Goal: Task Accomplishment & Management: Manage account settings

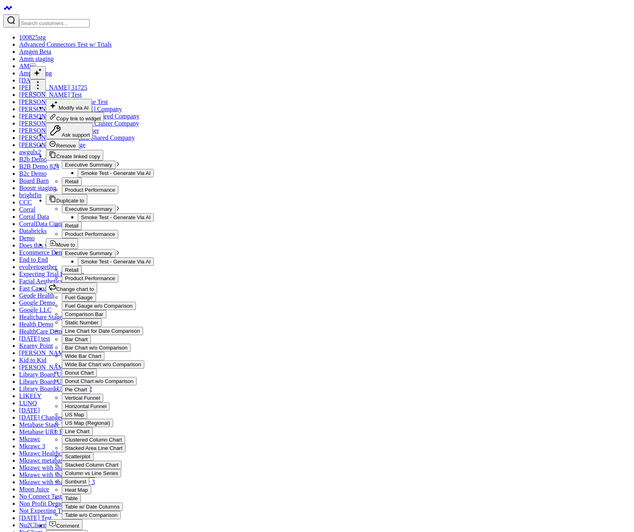
click at [43, 80] on icon at bounding box center [38, 85] width 10 height 10
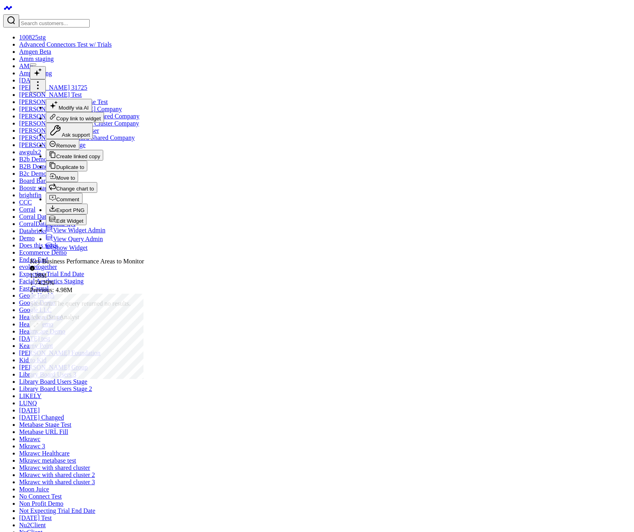
click at [86, 225] on button "Edit Widget" at bounding box center [66, 219] width 41 height 11
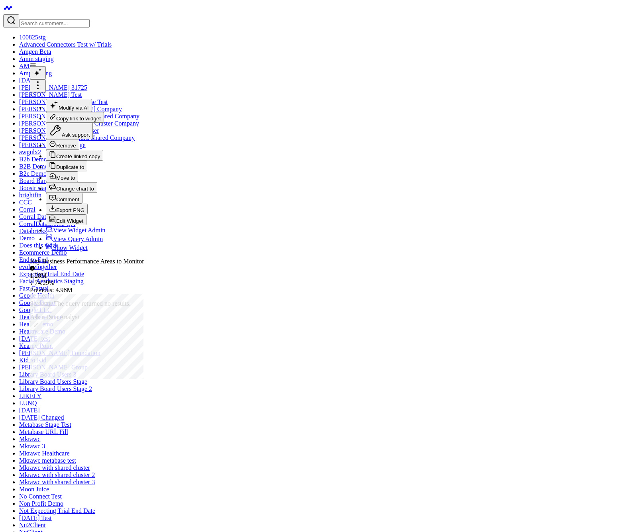
click at [43, 80] on icon at bounding box center [38, 85] width 10 height 10
click at [86, 225] on button "Edit Widget" at bounding box center [66, 219] width 41 height 11
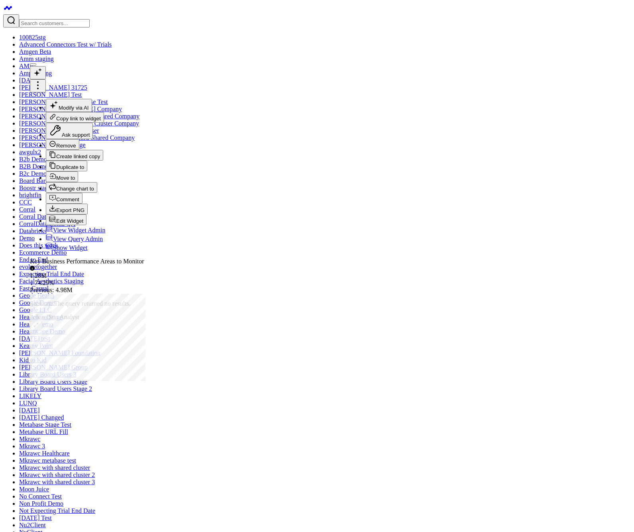
click at [43, 80] on icon at bounding box center [38, 85] width 10 height 10
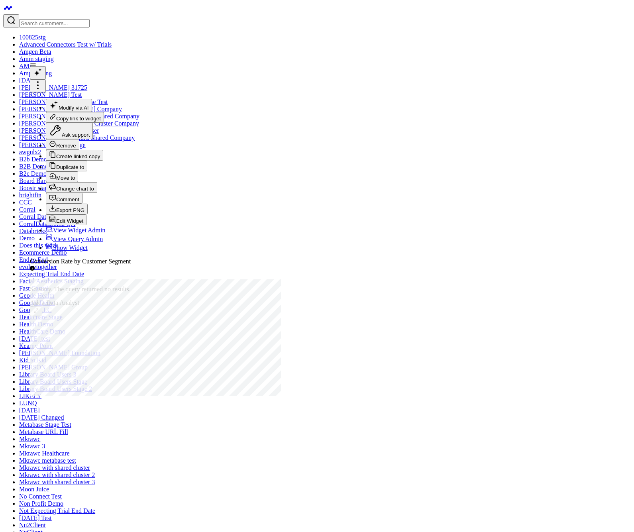
click at [86, 225] on button "Edit Widget" at bounding box center [66, 219] width 41 height 11
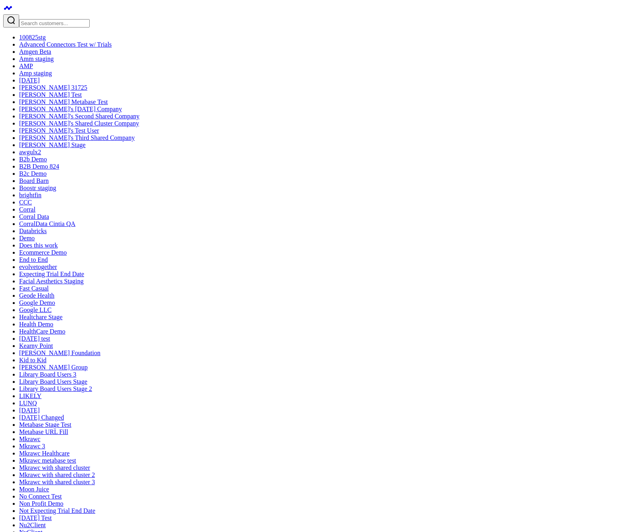
drag, startPoint x: 160, startPoint y: 80, endPoint x: 453, endPoint y: 79, distance: 292.9
drag, startPoint x: 251, startPoint y: 82, endPoint x: 527, endPoint y: 83, distance: 276.1
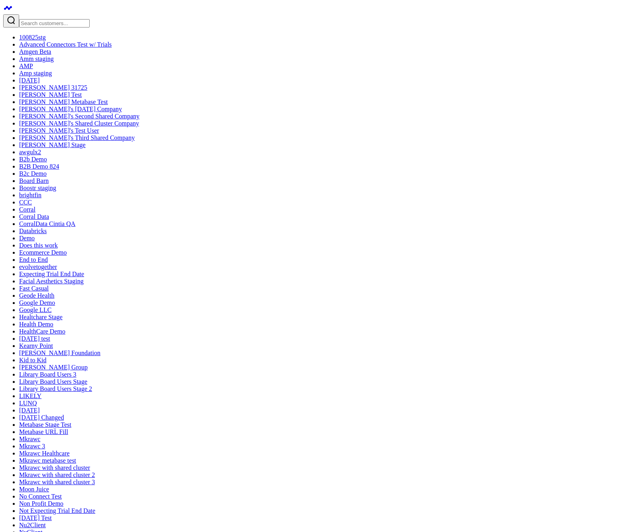
drag, startPoint x: 238, startPoint y: 237, endPoint x: 358, endPoint y: 89, distance: 190.4
drag, startPoint x: 402, startPoint y: 261, endPoint x: 537, endPoint y: 101, distance: 209.8
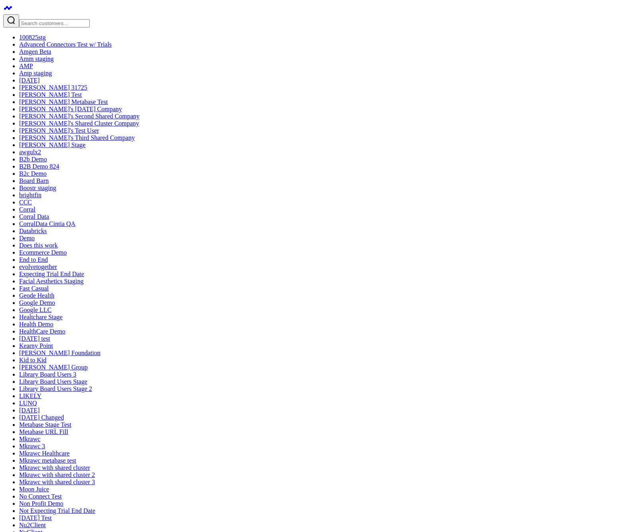
drag, startPoint x: 384, startPoint y: 241, endPoint x: 77, endPoint y: 239, distance: 306.8
drag, startPoint x: 455, startPoint y: 243, endPoint x: 236, endPoint y: 257, distance: 220.0
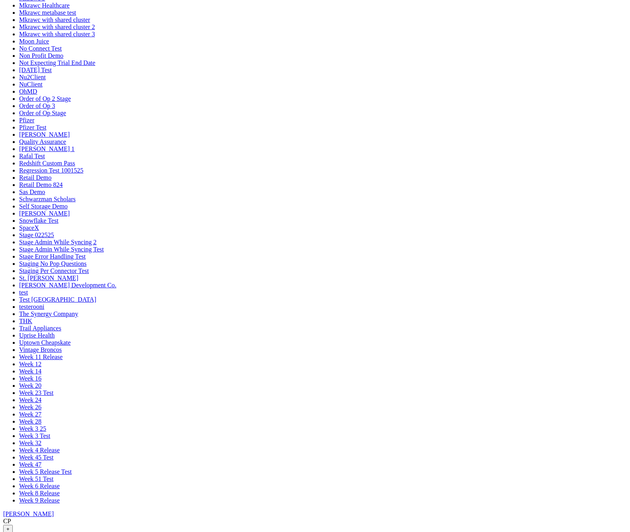
scroll to position [458, 0]
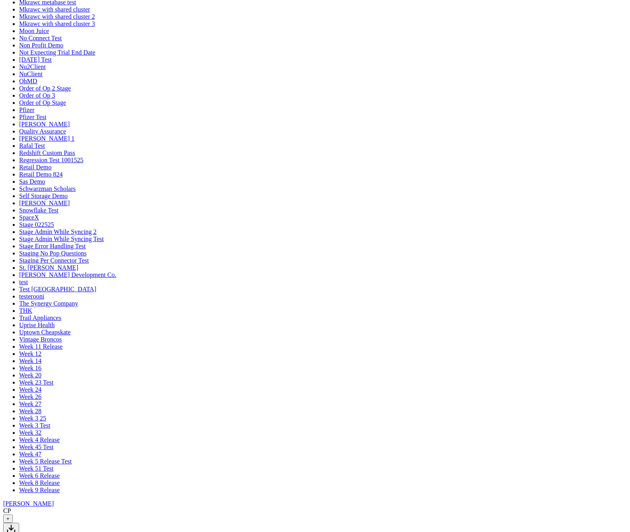
drag, startPoint x: 438, startPoint y: 239, endPoint x: 439, endPoint y: 265, distance: 26.3
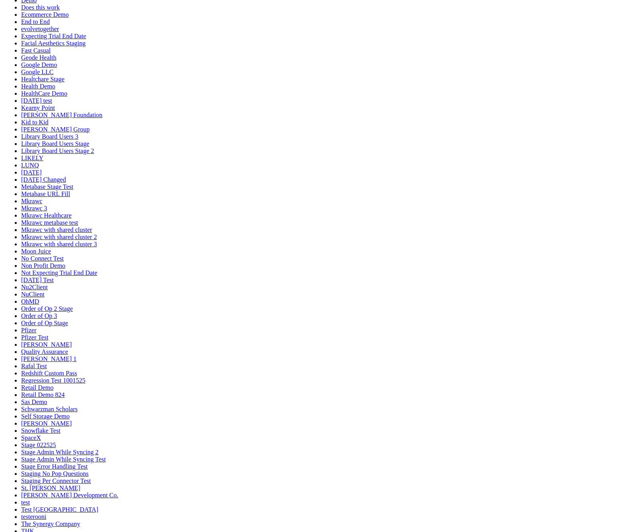
scroll to position [358, 0]
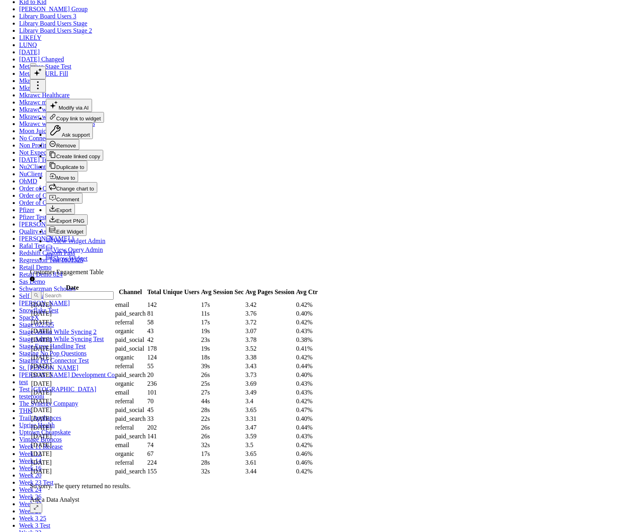
checkbox input "false"
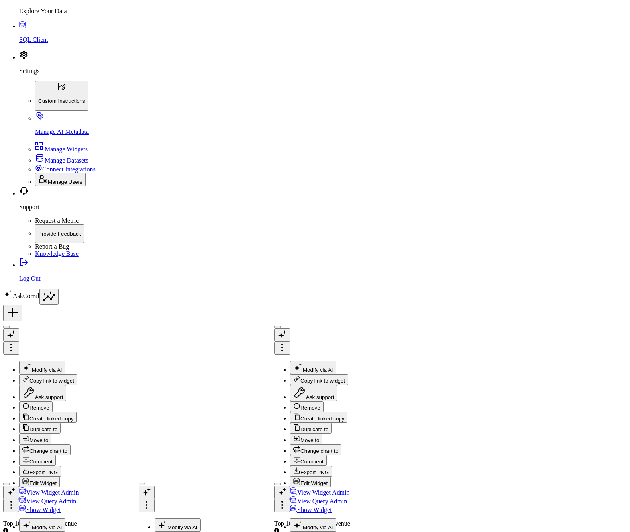
type input "lu"
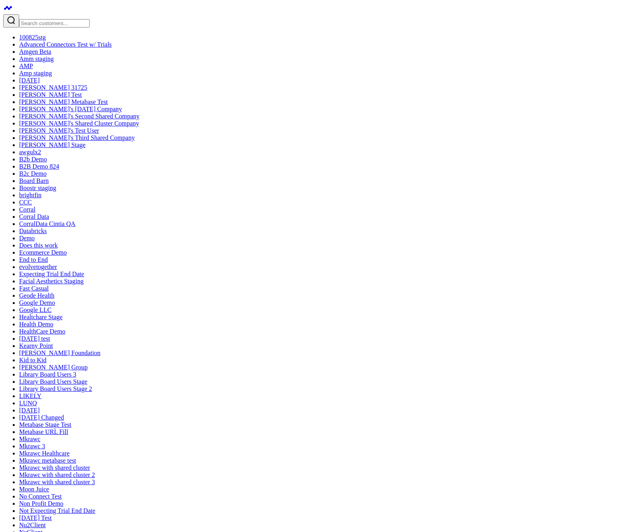
type input "Cintia"
type input "Panizzi"
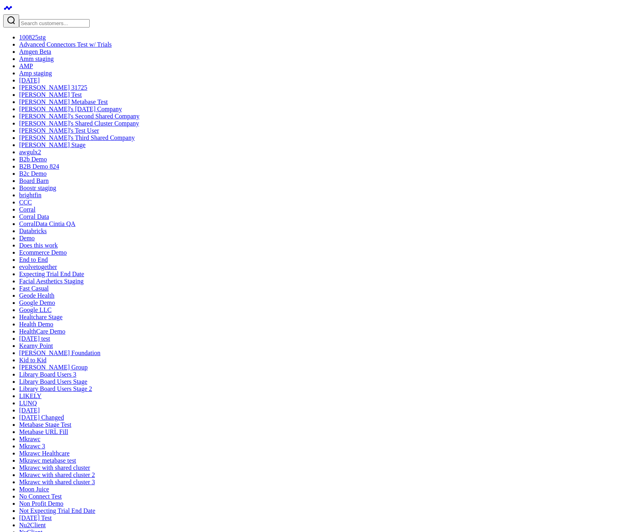
type input "[EMAIL_ADDRESS][DOMAIN_NAME]"
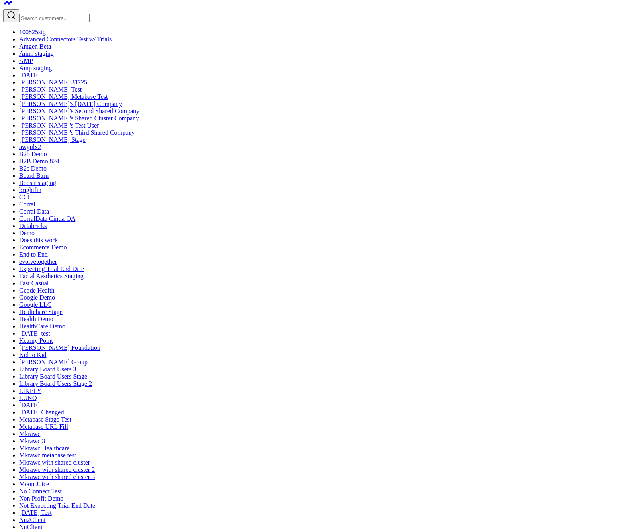
scroll to position [16, 0]
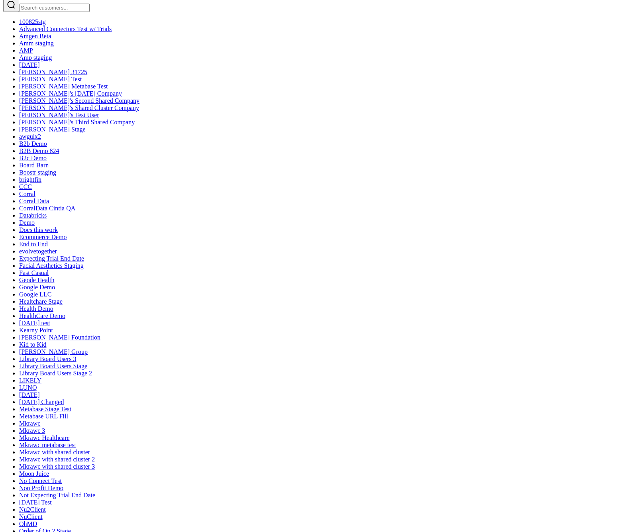
type textarea "cin"
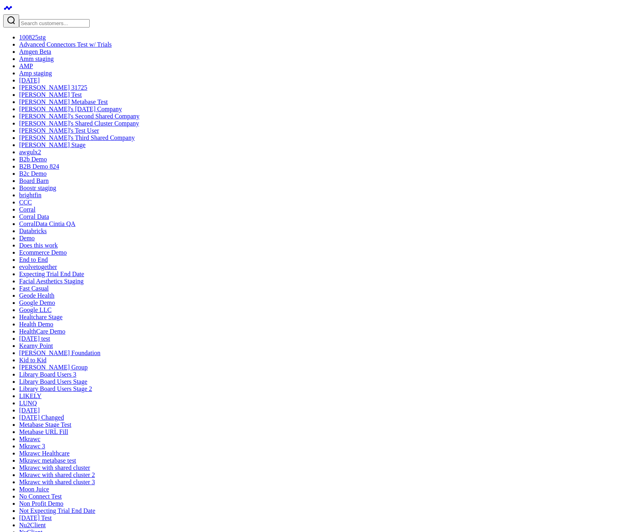
type textarea "y"
type textarea "c"
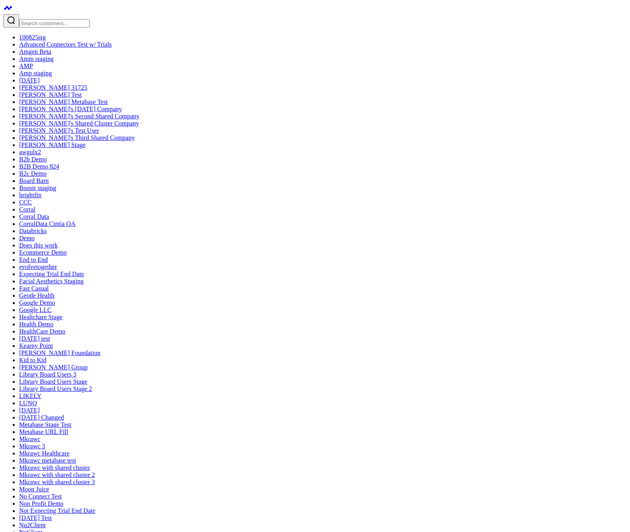
type textarea "cor"
